Goal: Task Accomplishment & Management: Use online tool/utility

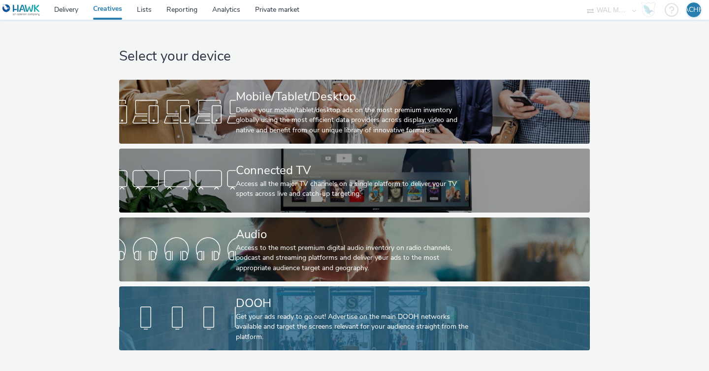
click at [285, 311] on div "DOOH" at bounding box center [352, 303] width 233 height 17
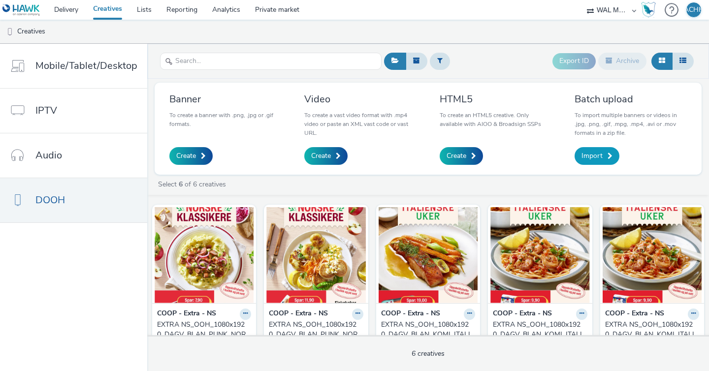
click at [605, 156] on link "Import" at bounding box center [596, 156] width 45 height 18
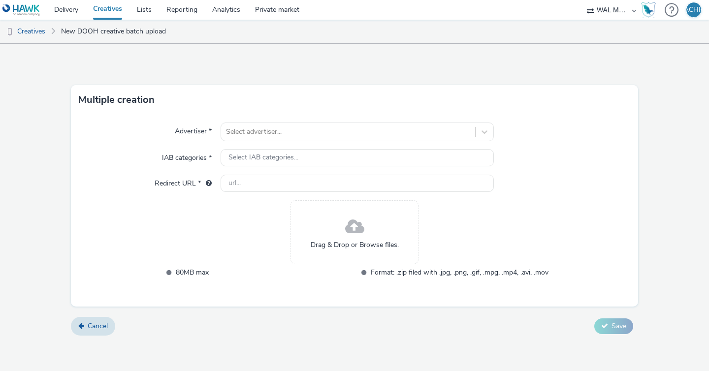
click at [635, 11] on div "WAL Media AS" at bounding box center [611, 10] width 59 height 20
click at [633, 9] on div "WAL Media AS" at bounding box center [611, 10] width 59 height 20
click at [618, 12] on select "WAL Media AS" at bounding box center [611, 10] width 59 height 20
click at [650, 7] on img "Hawk Academy" at bounding box center [648, 10] width 15 height 16
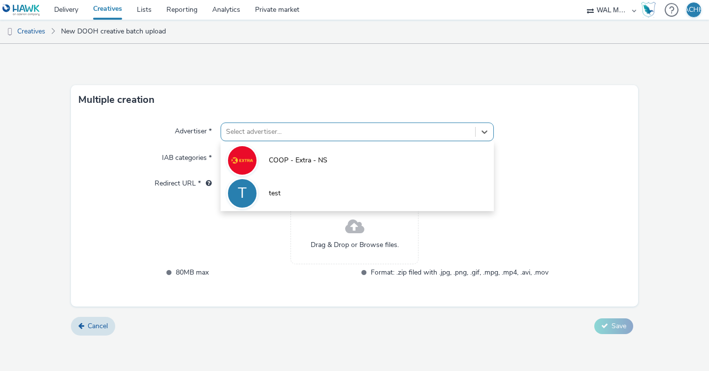
click at [466, 128] on div at bounding box center [348, 132] width 244 height 12
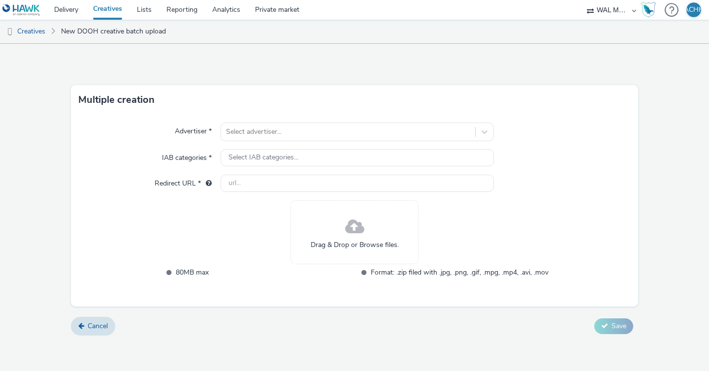
click at [562, 143] on div "Advertiser * Select advertiser... IAB categories * Select IAB categories... Red…" at bounding box center [354, 211] width 567 height 192
click at [276, 133] on div at bounding box center [348, 132] width 244 height 12
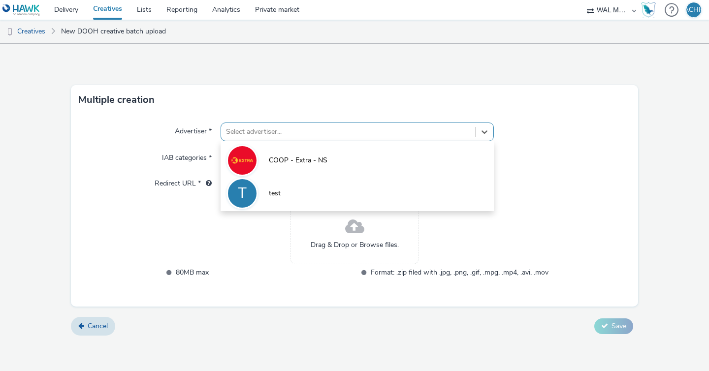
click at [282, 64] on form "Multiple creation Advertiser * option COOP - Extra - NS focused, 1 of 2. 2 resu…" at bounding box center [354, 193] width 709 height 299
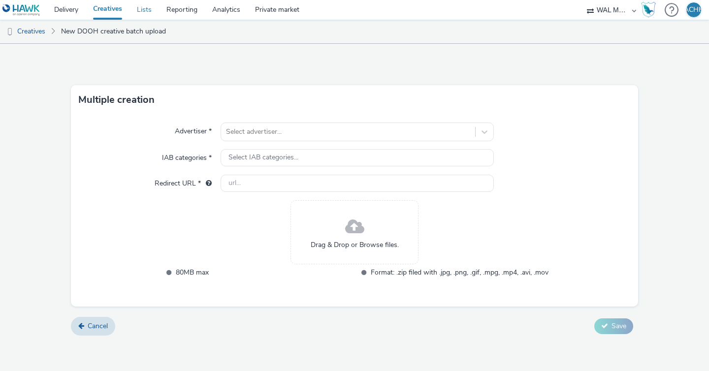
click at [144, 9] on link "Lists" at bounding box center [144, 10] width 30 height 20
